Goal: Task Accomplishment & Management: Manage account settings

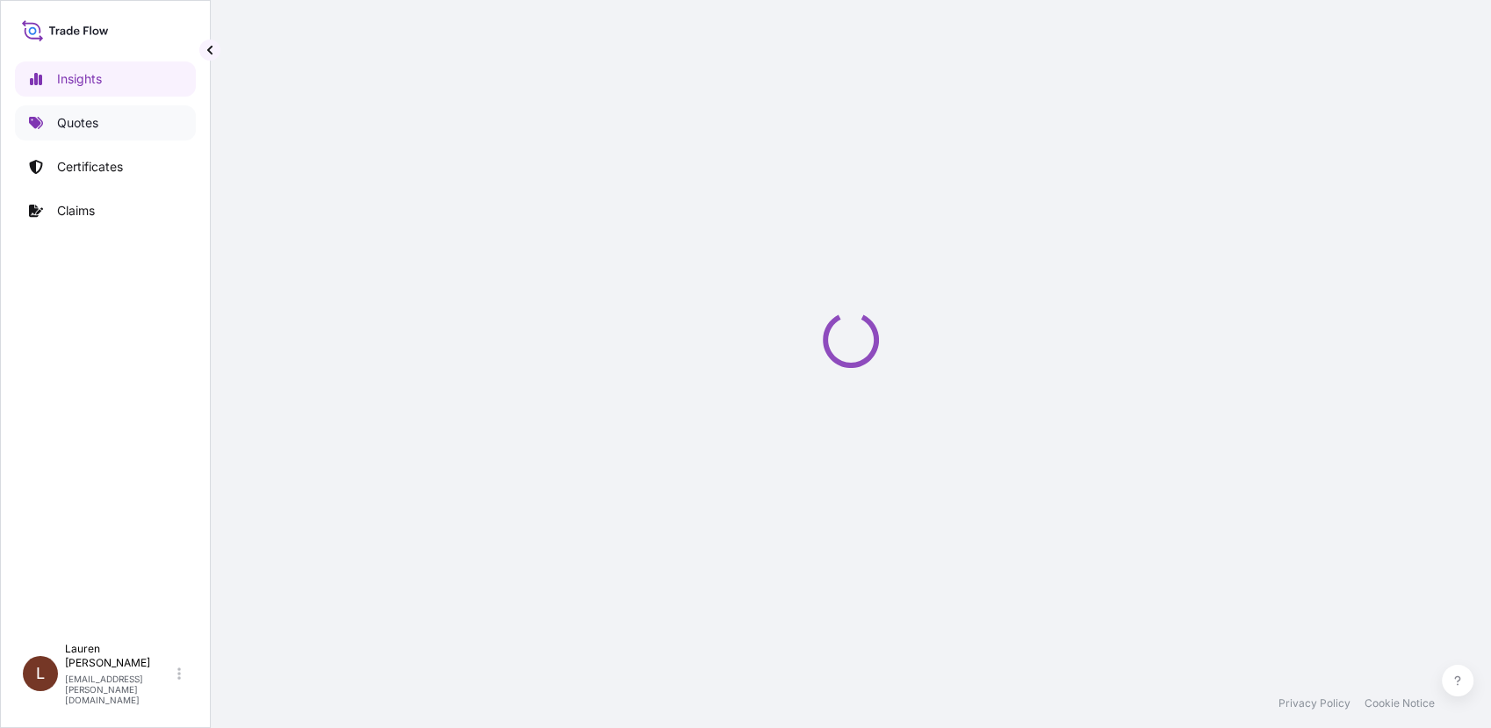
select select "2025"
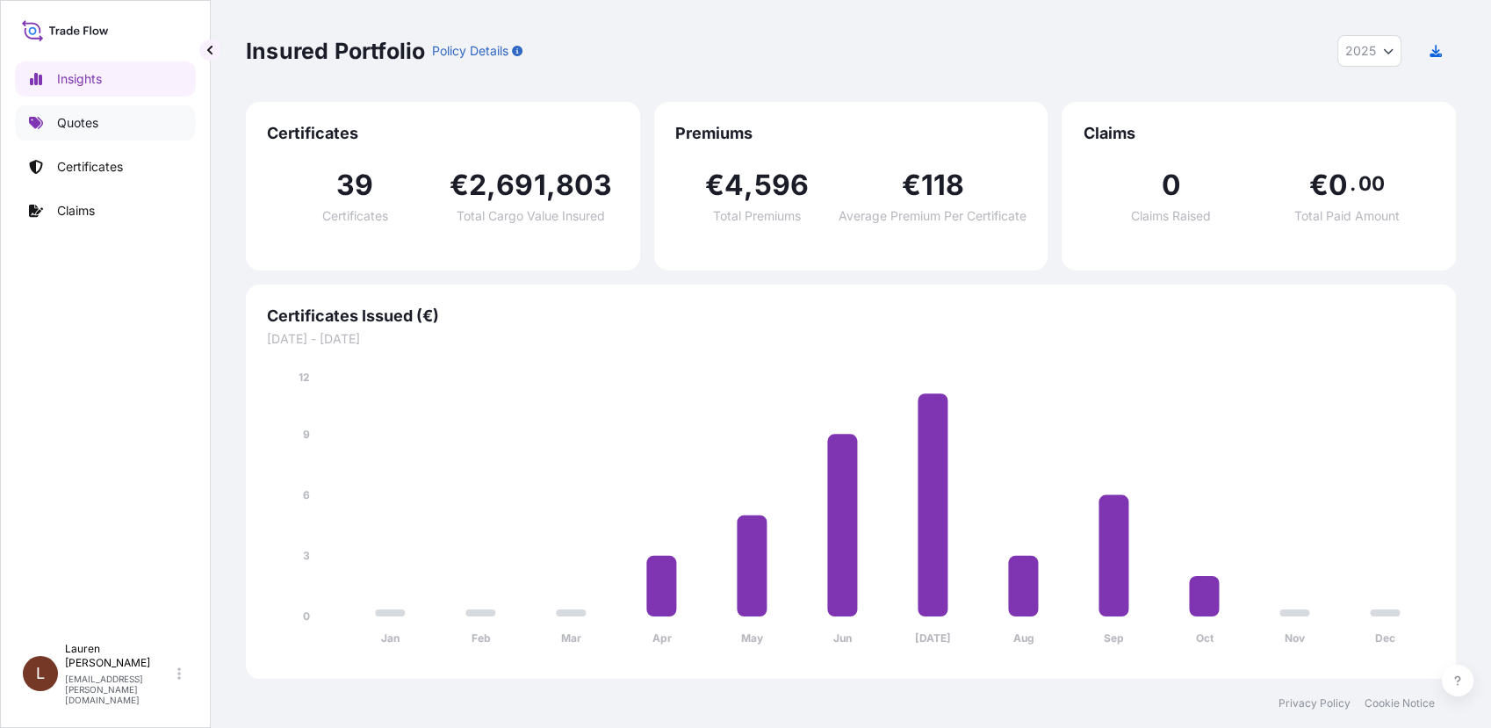
click at [92, 126] on p "Quotes" at bounding box center [77, 123] width 41 height 18
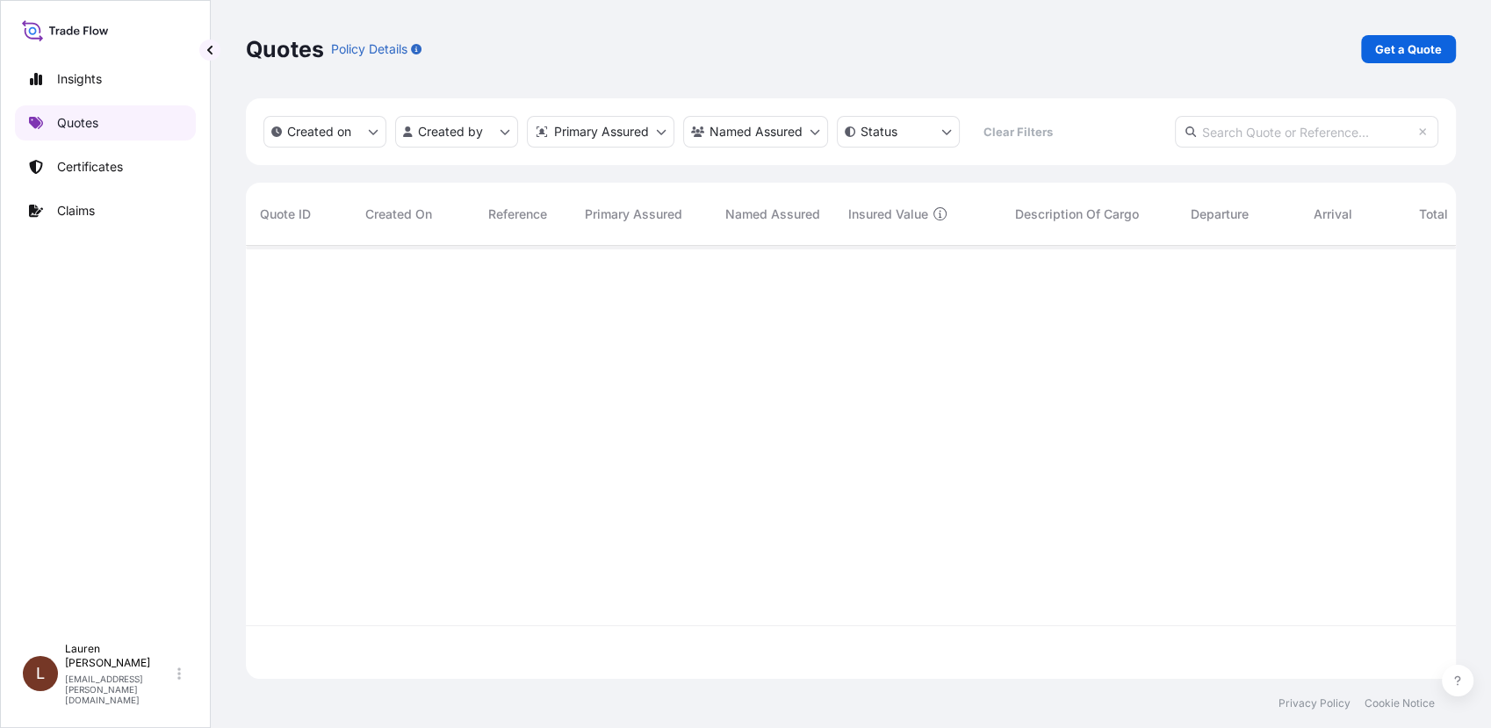
scroll to position [481, 1194]
click at [69, 123] on p "Quotes" at bounding box center [77, 123] width 41 height 18
click at [73, 162] on p "Certificates" at bounding box center [90, 167] width 66 height 18
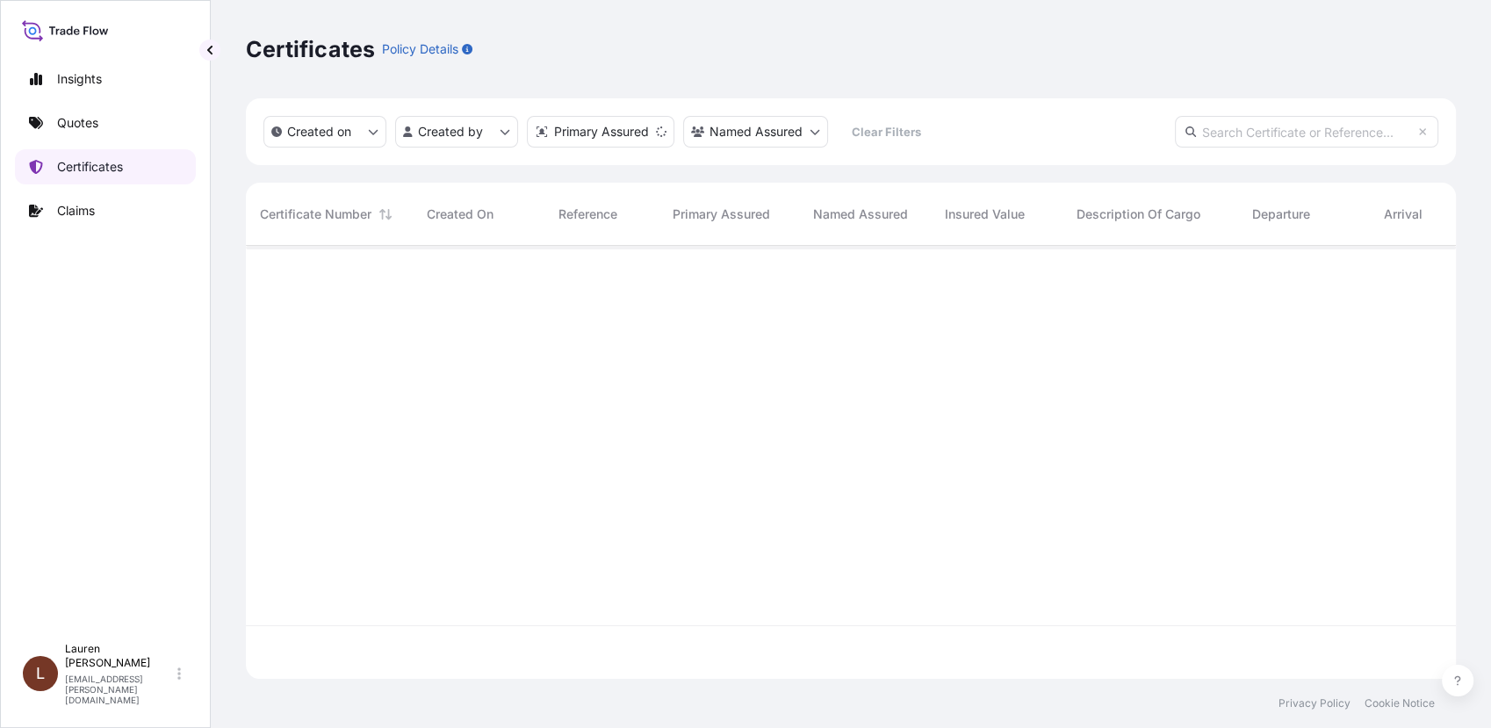
scroll to position [428, 1194]
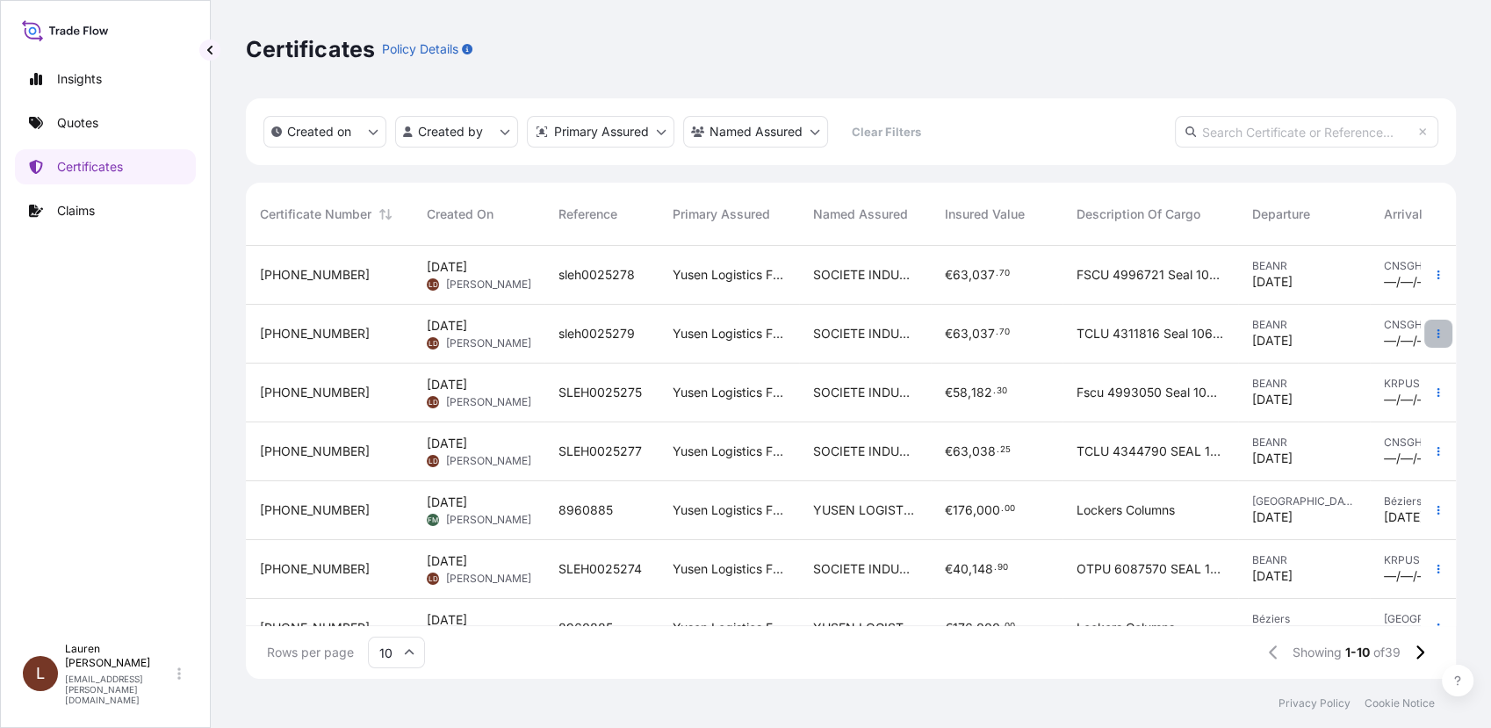
click at [1433, 335] on icon "button" at bounding box center [1438, 333] width 11 height 11
click at [1159, 341] on span "TCLU 4311816 Seal 1067732 VGB 4 HYDROGENATED [MEDICAL_DATA] 139 BAGS OF 25 KG B…" at bounding box center [1151, 334] width 148 height 18
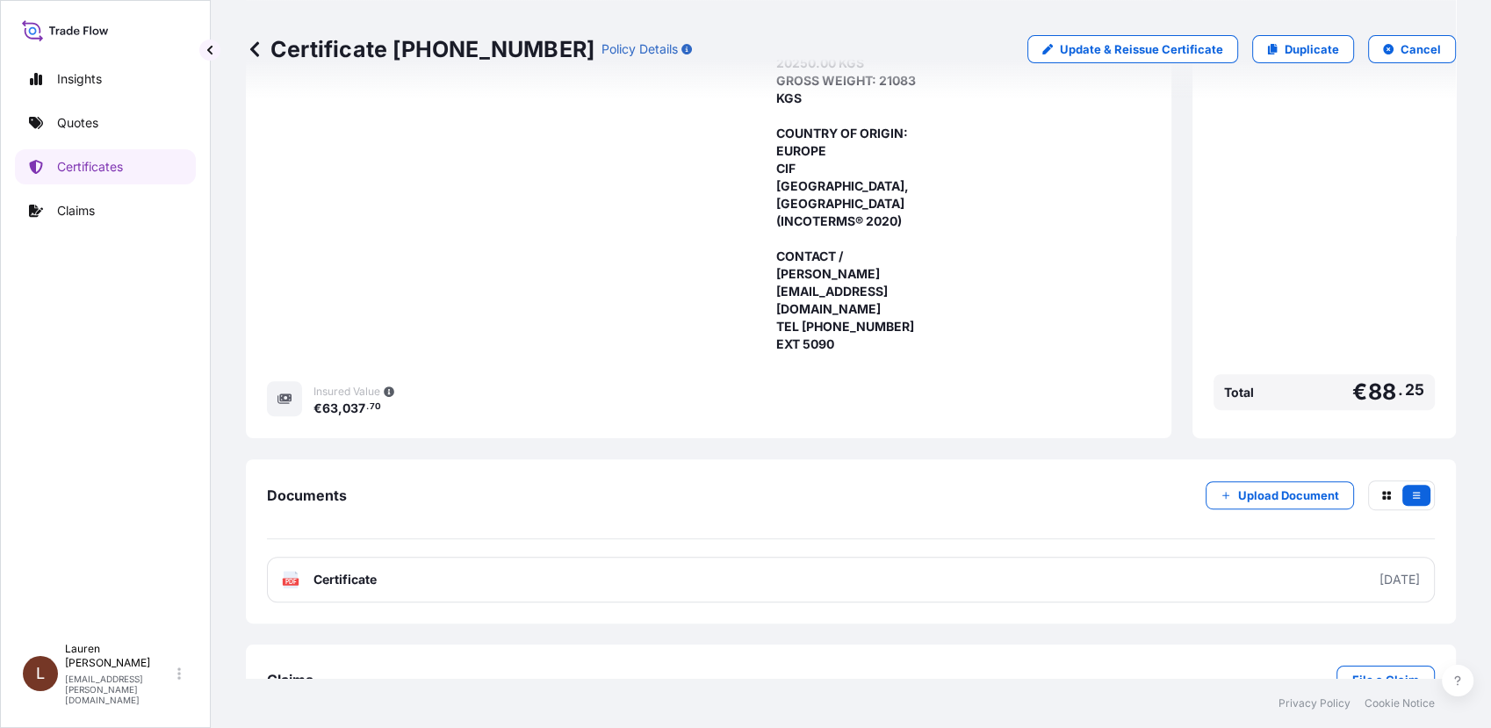
scroll to position [463, 0]
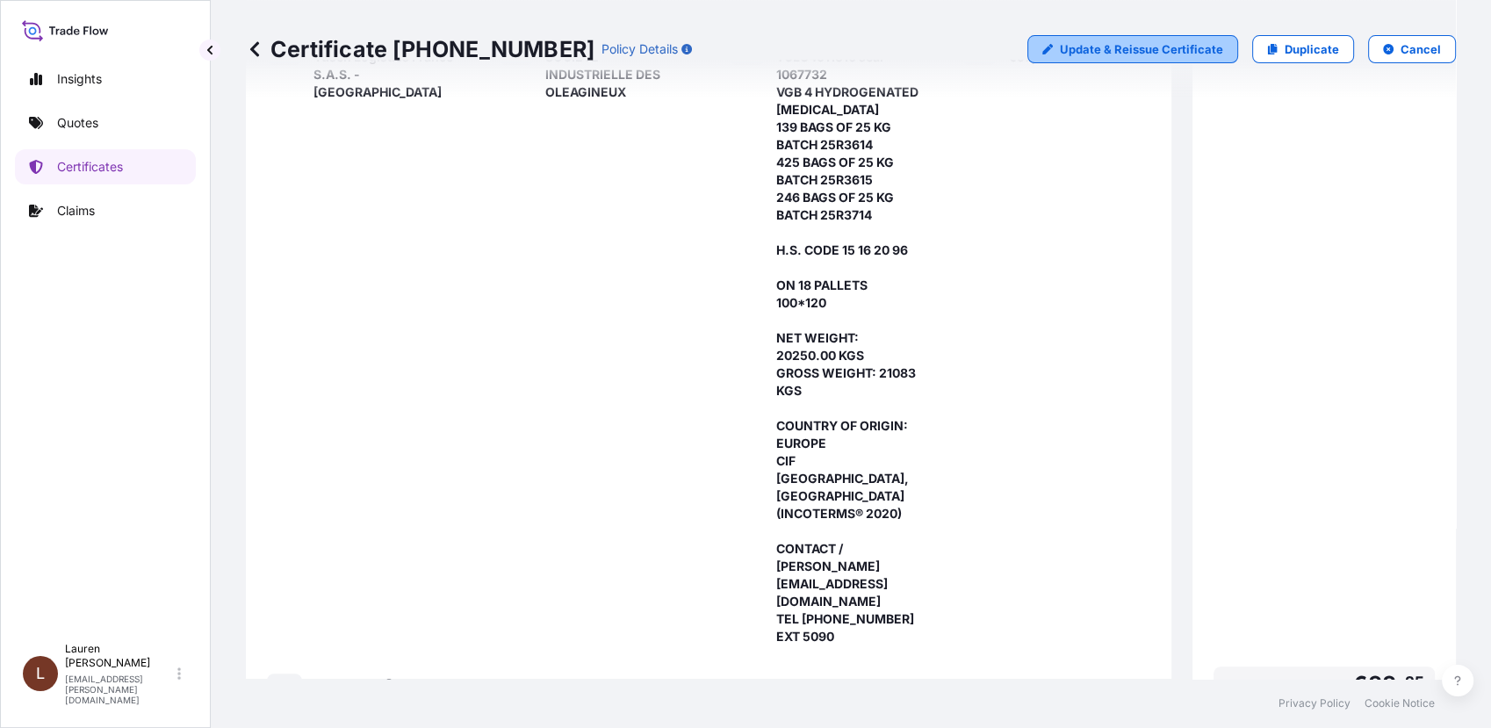
click at [1051, 53] on link "Update & Reissue Certificate" at bounding box center [1133, 49] width 211 height 28
select select "Road / [GEOGRAPHIC_DATA]"
select select "Sea"
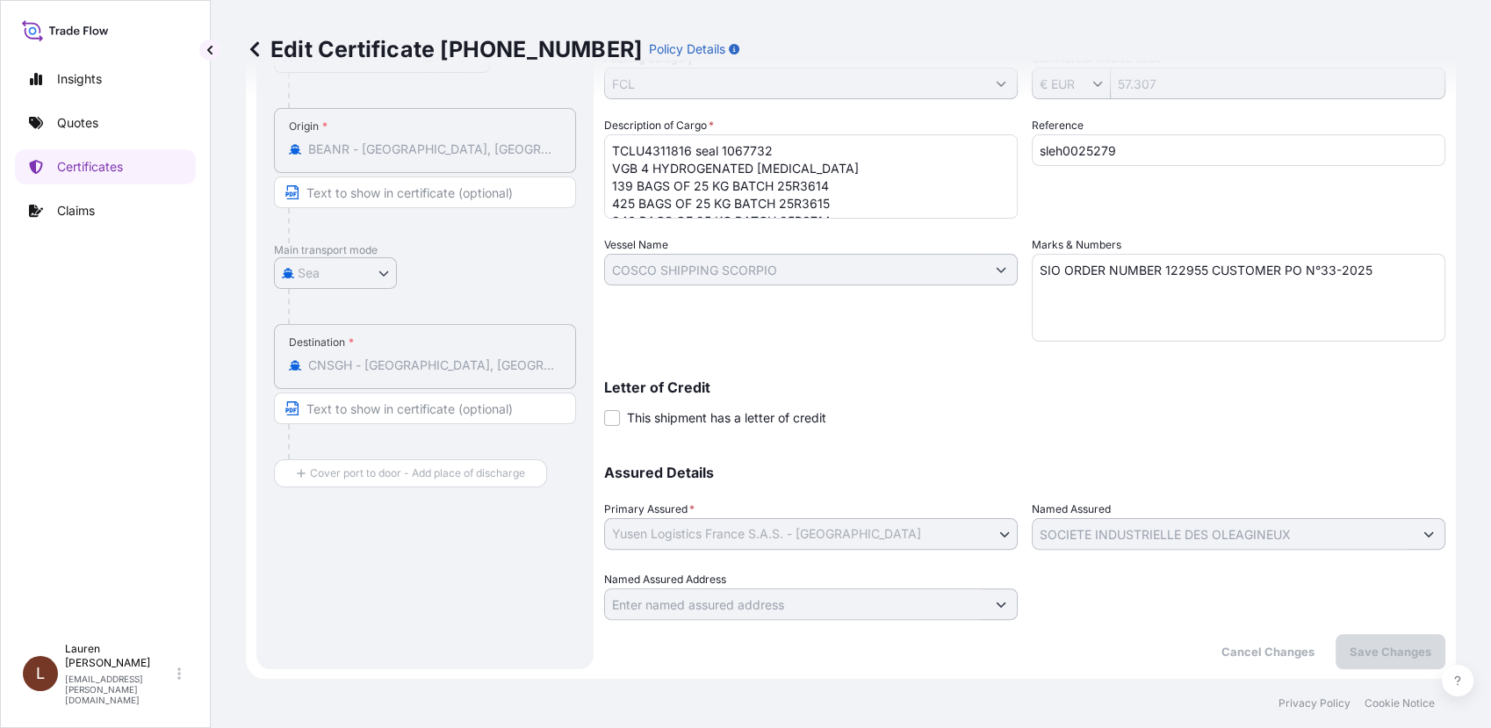
scroll to position [221, 0]
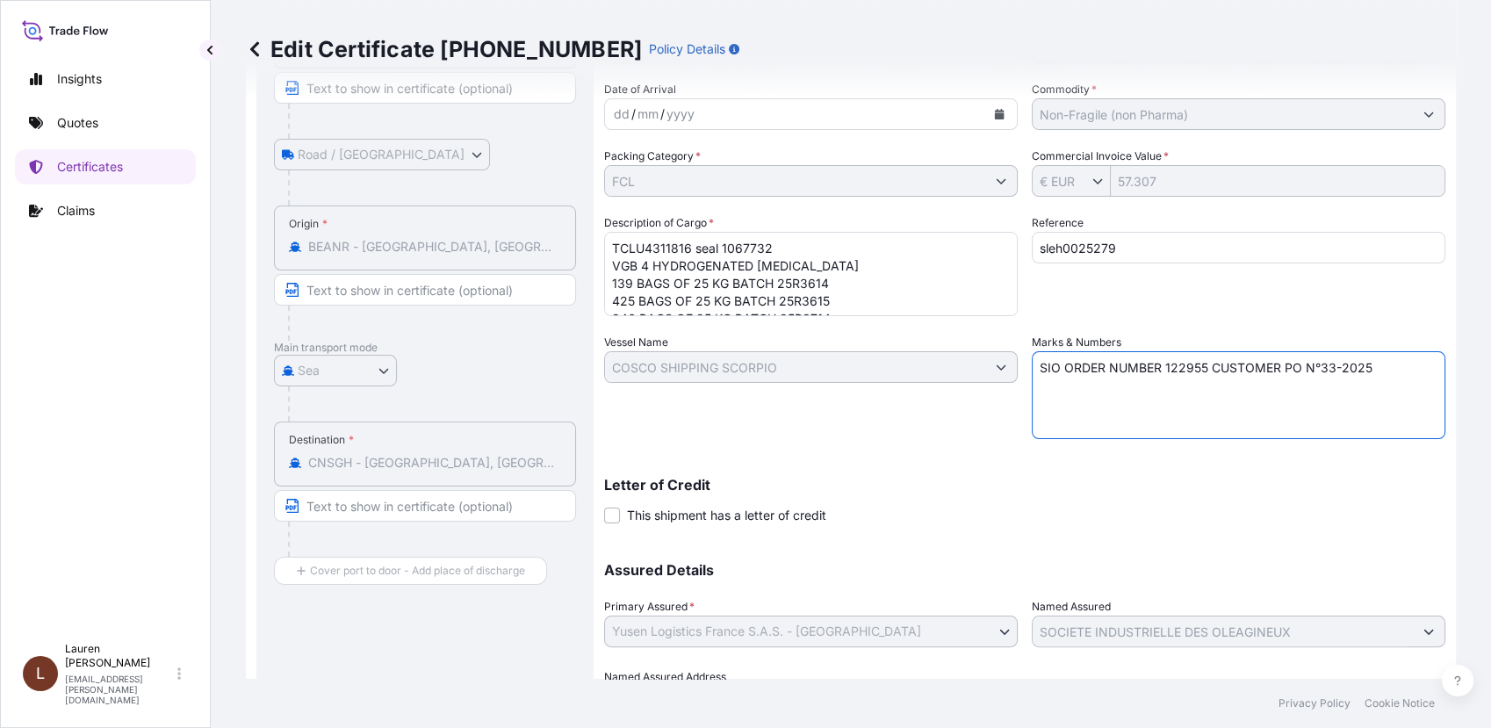
click at [1197, 364] on textarea "SIO ORDER NUMBER 122955 CUSTOMER PO N°33-2025" at bounding box center [1239, 395] width 414 height 88
click at [1241, 400] on textarea "SIO ORDER NUMBER 122955 CUSTOMER PO N°33-2025" at bounding box center [1239, 395] width 414 height 88
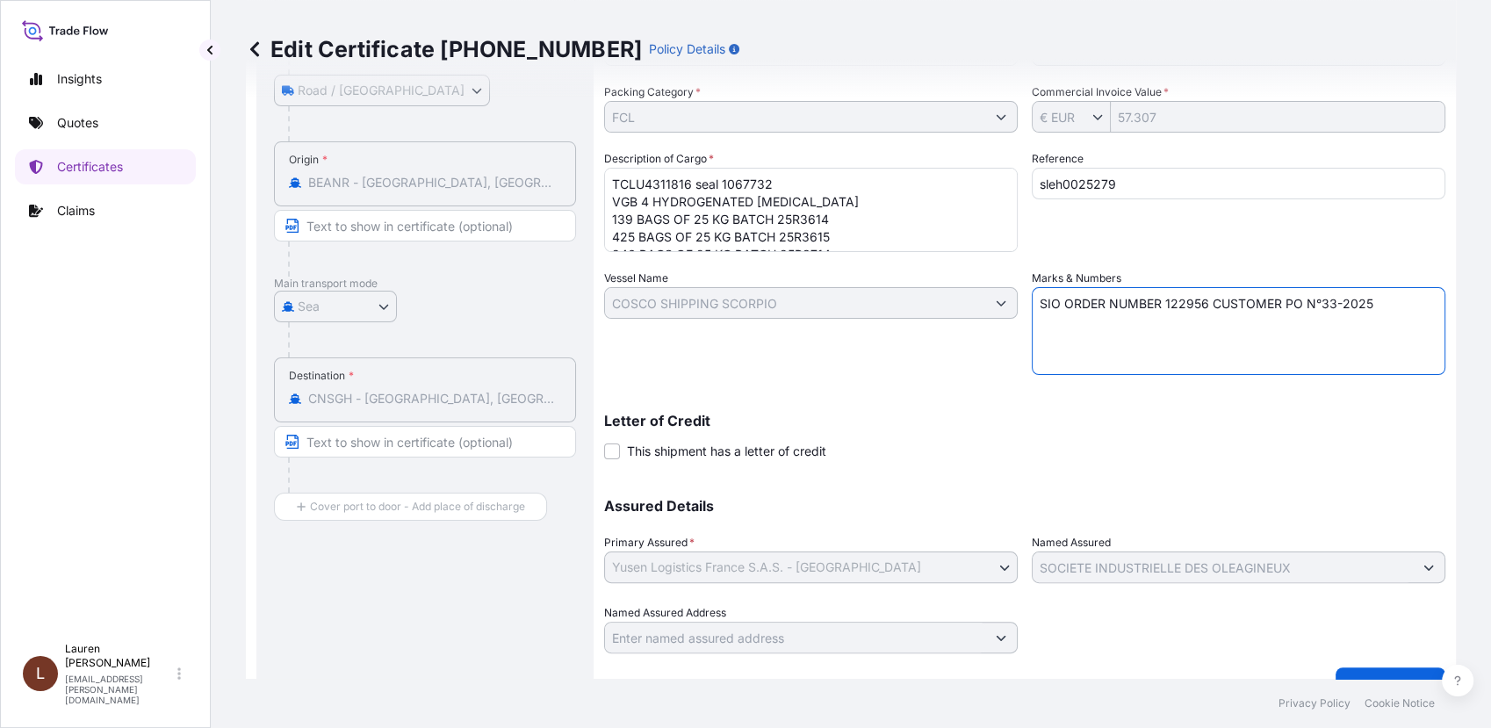
scroll to position [319, 0]
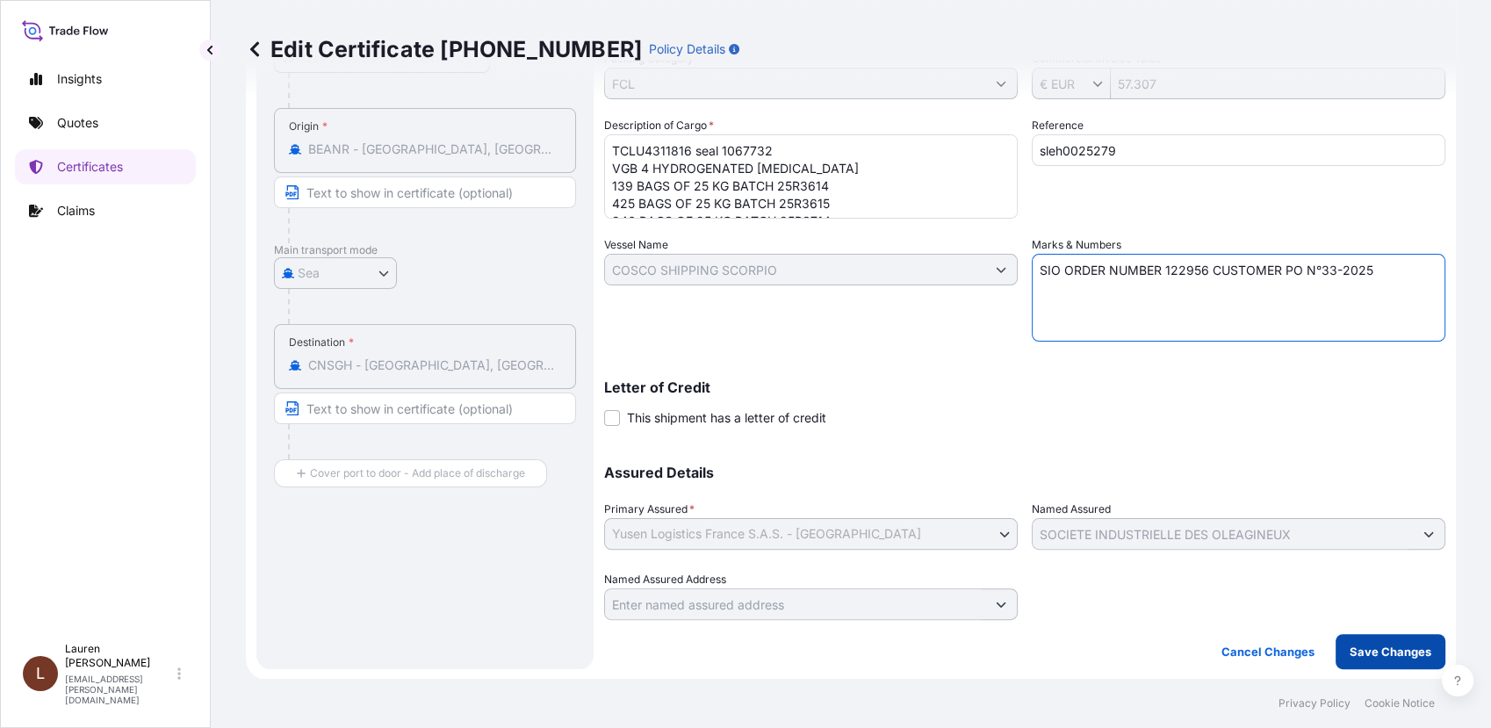
type textarea "SIO ORDER NUMBER 122956 CUSTOMER PO N°33-2025"
click at [1371, 651] on p "Save Changes" at bounding box center [1391, 652] width 82 height 18
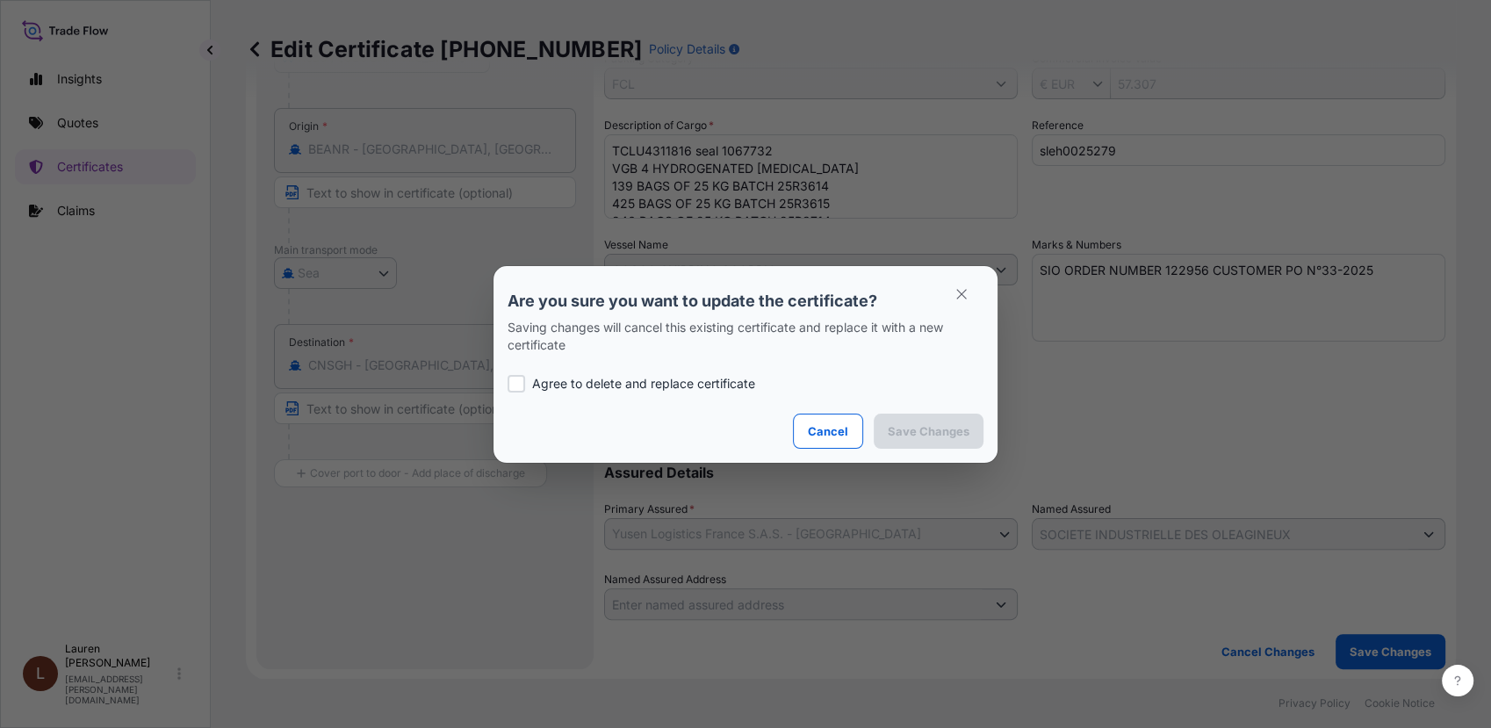
click at [513, 384] on div at bounding box center [517, 384] width 18 height 18
checkbox input "true"
click at [906, 439] on p "Save Changes" at bounding box center [929, 431] width 82 height 18
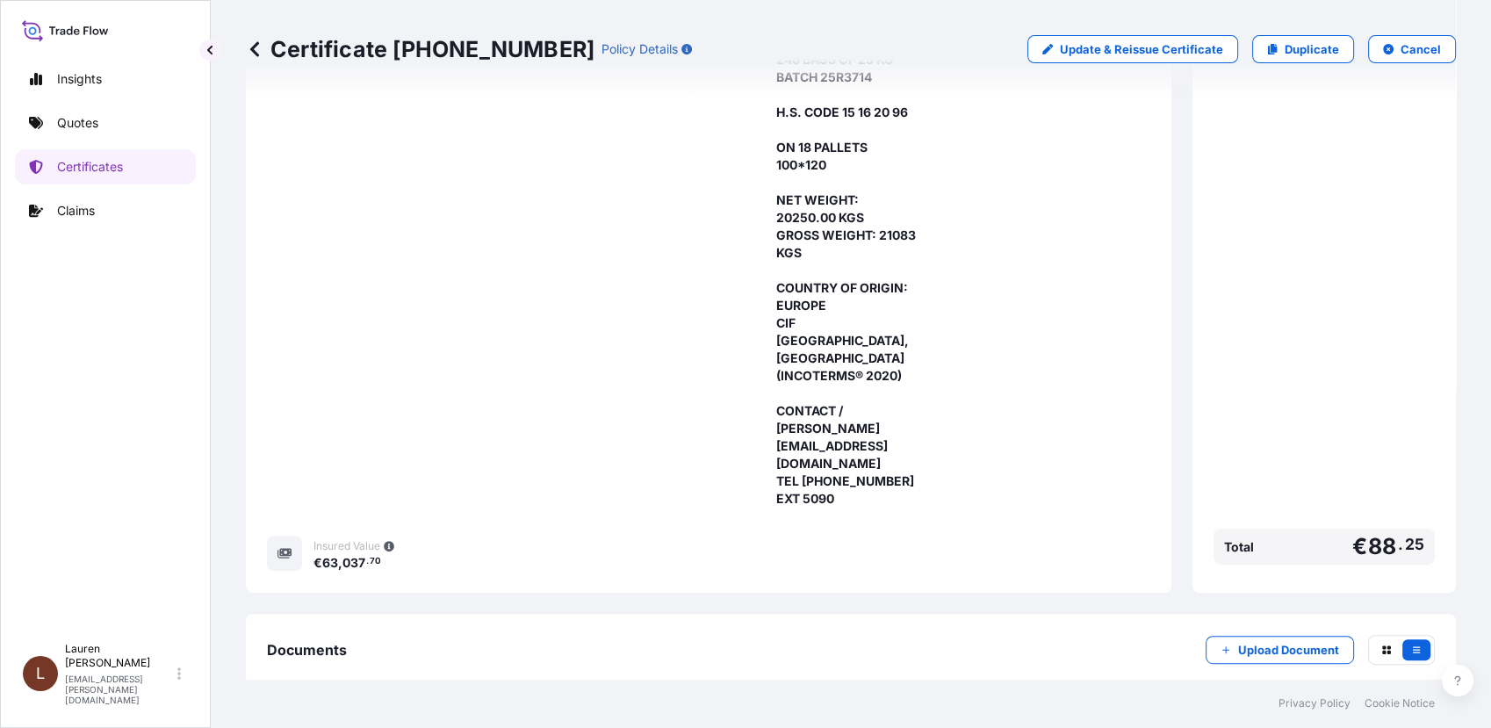
scroll to position [755, 0]
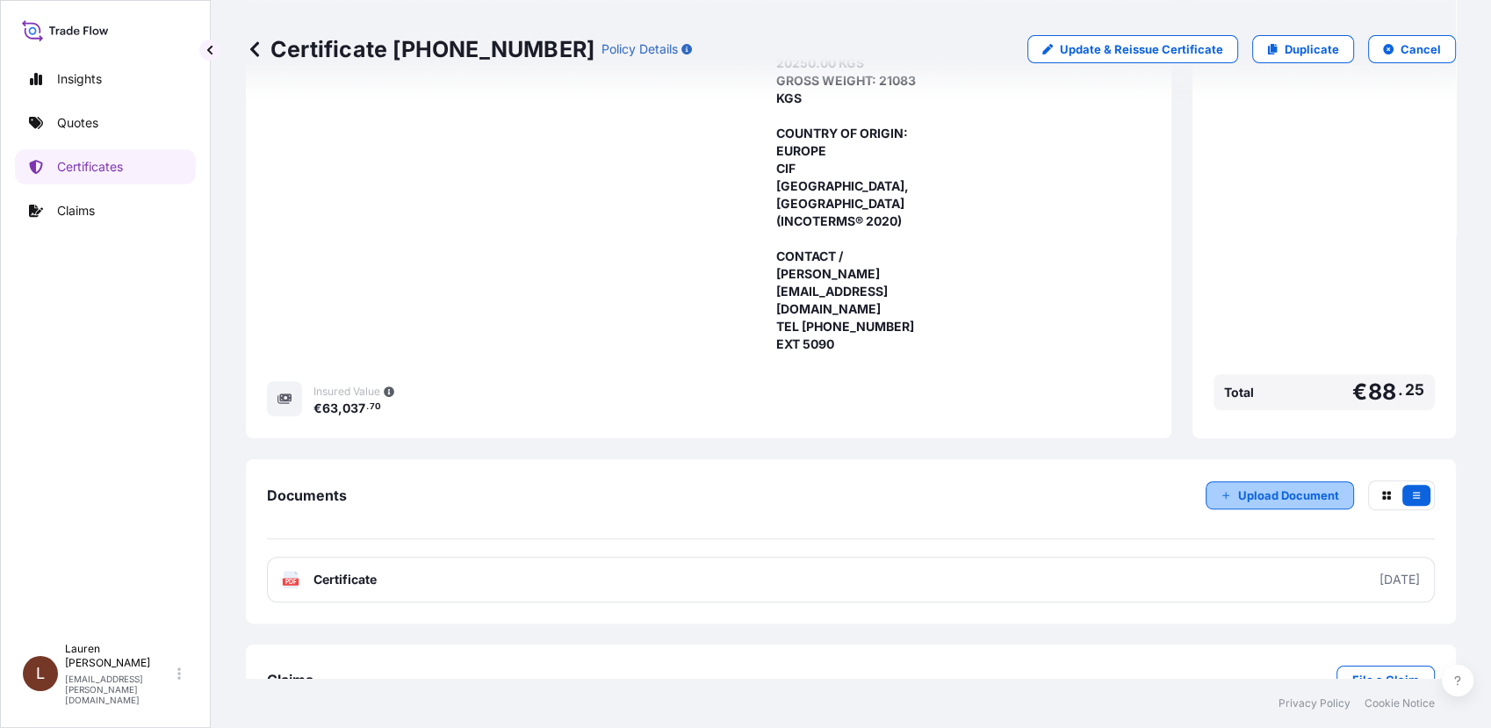
click at [1238, 487] on p "Upload Document" at bounding box center [1288, 496] width 101 height 18
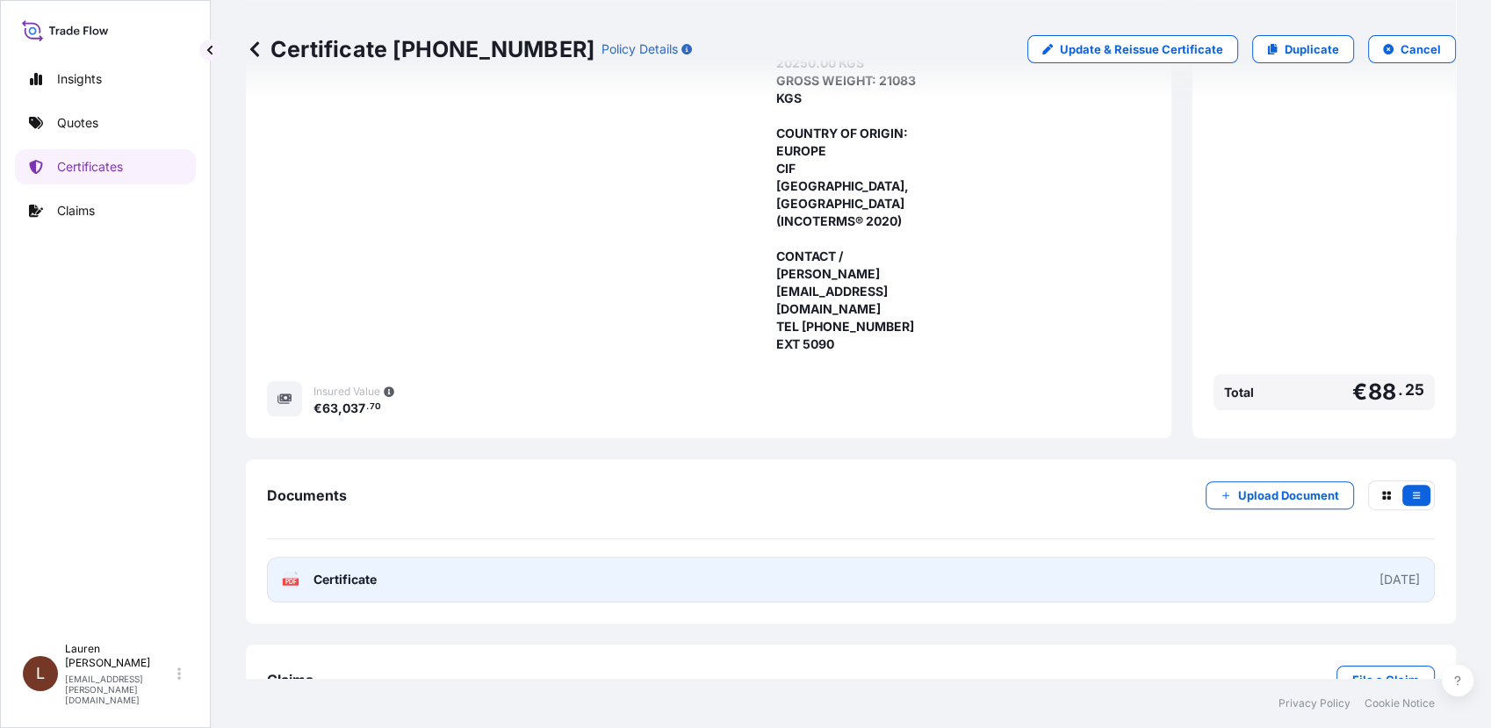
click at [382, 557] on link "PDF Certificate [DATE]" at bounding box center [851, 580] width 1168 height 46
